Goal: Information Seeking & Learning: Learn about a topic

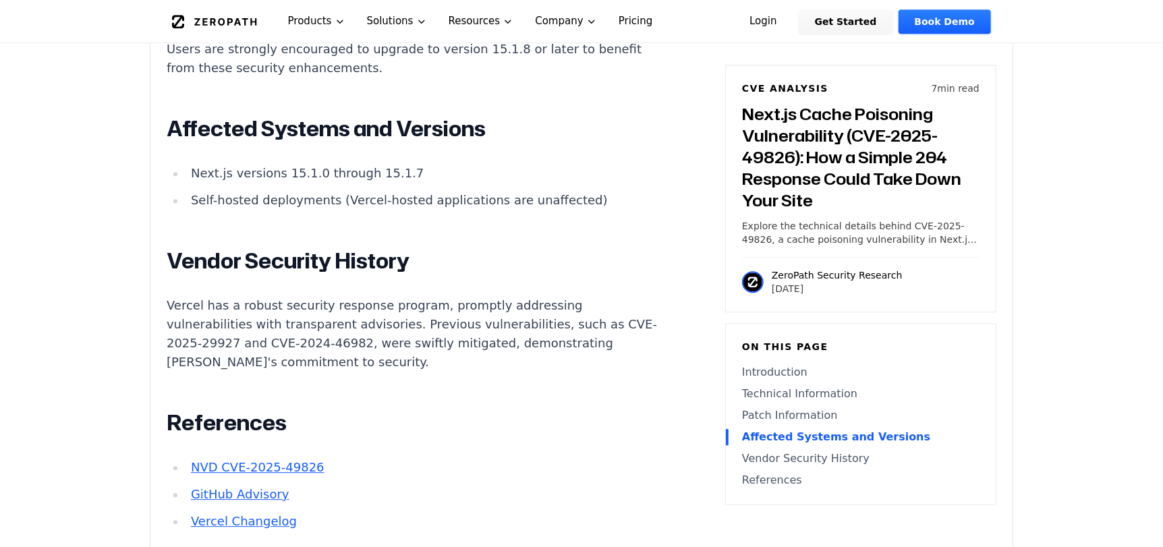
scroll to position [2362, 0]
